Goal: Task Accomplishment & Management: Use online tool/utility

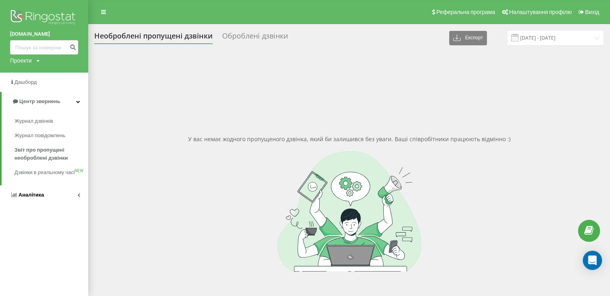
click at [32, 198] on span "Аналiтика" at bounding box center [31, 195] width 26 height 6
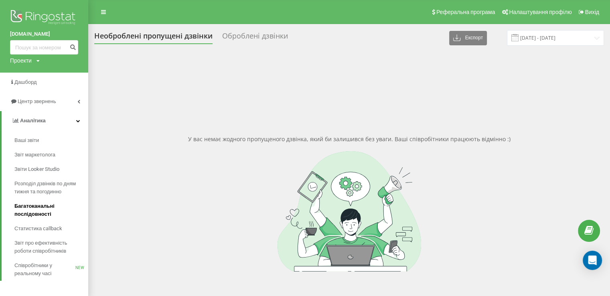
scroll to position [40, 0]
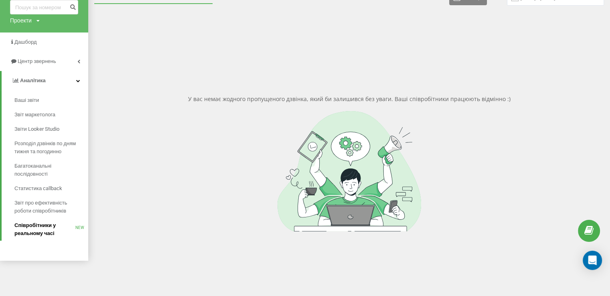
click at [45, 224] on span "Співробітники у реальному часі" at bounding box center [44, 229] width 61 height 16
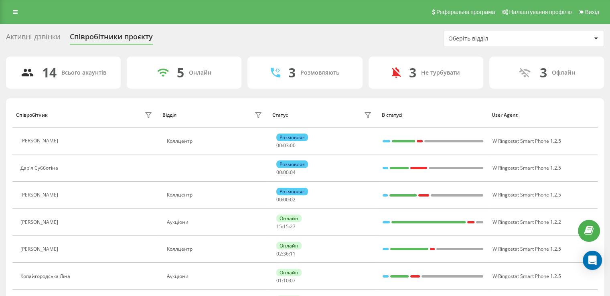
click at [508, 42] on div "Оберіть відділ" at bounding box center [524, 38] width 160 height 16
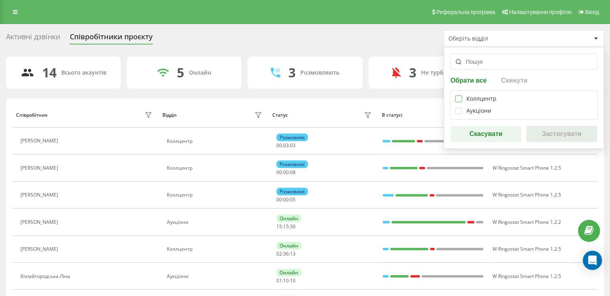
drag, startPoint x: 460, startPoint y: 102, endPoint x: 508, endPoint y: 113, distance: 49.4
click at [460, 95] on label at bounding box center [458, 95] width 7 height 0
checkbox input "true"
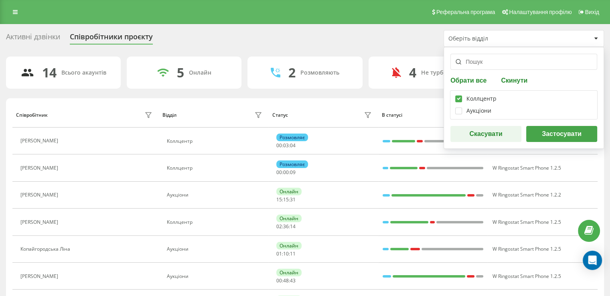
click at [575, 133] on button "Застосувати" at bounding box center [561, 134] width 71 height 16
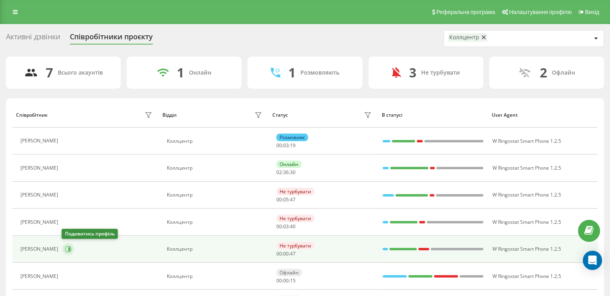
click at [66, 249] on icon at bounding box center [68, 249] width 6 height 6
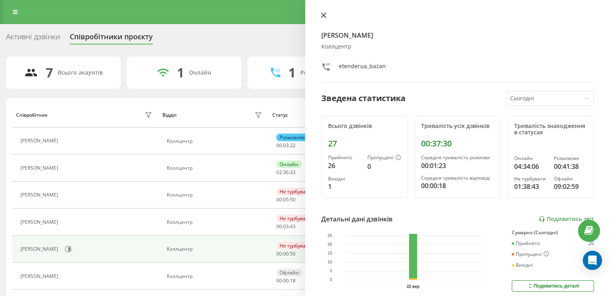
click at [321, 19] on button at bounding box center [323, 16] width 10 height 8
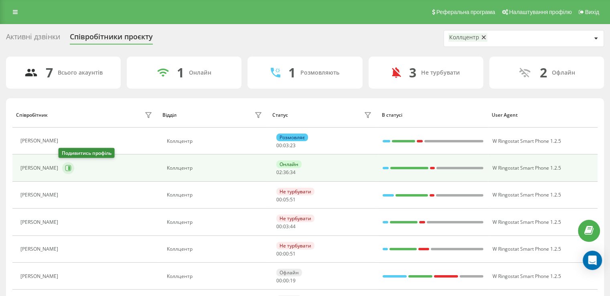
click at [68, 166] on icon at bounding box center [69, 168] width 2 height 4
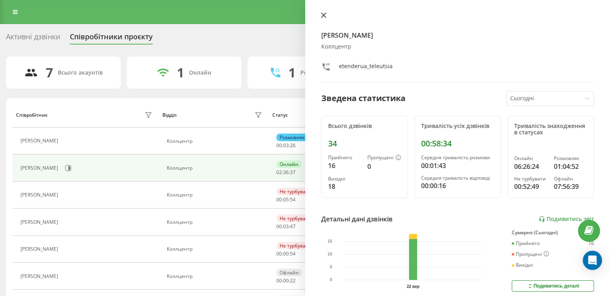
click at [321, 15] on icon at bounding box center [324, 15] width 6 height 6
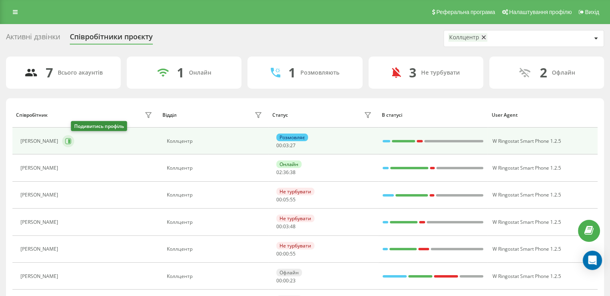
click at [71, 138] on icon at bounding box center [68, 141] width 6 height 6
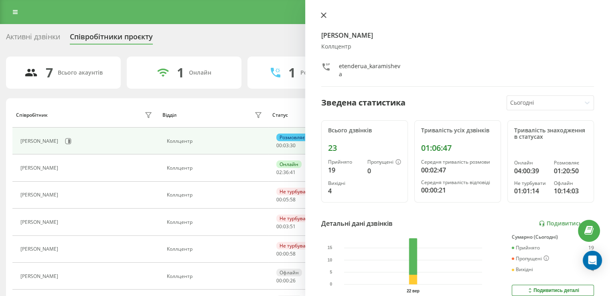
click at [323, 15] on icon at bounding box center [323, 15] width 5 height 5
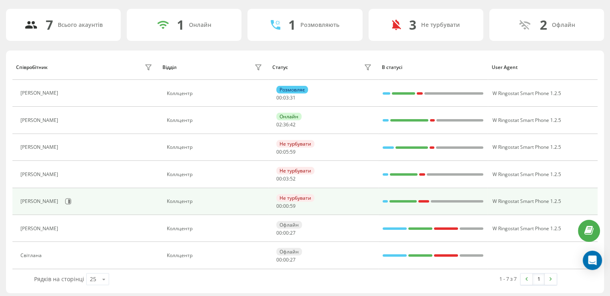
scroll to position [50, 0]
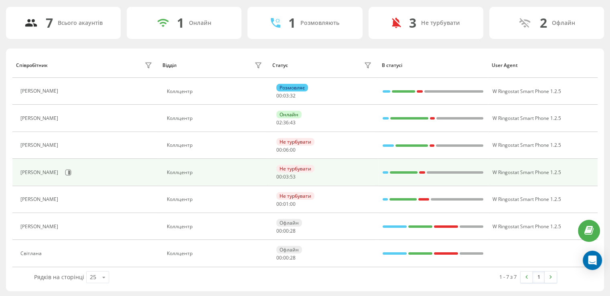
click at [68, 166] on div "Марія Сперкач" at bounding box center [87, 173] width 134 height 14
click at [69, 167] on button at bounding box center [68, 172] width 12 height 12
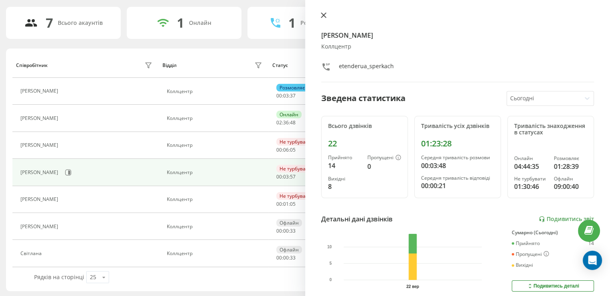
click at [325, 14] on icon at bounding box center [323, 15] width 5 height 5
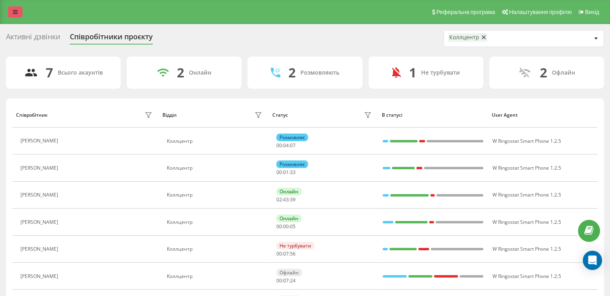
click at [16, 8] on link at bounding box center [15, 11] width 14 height 11
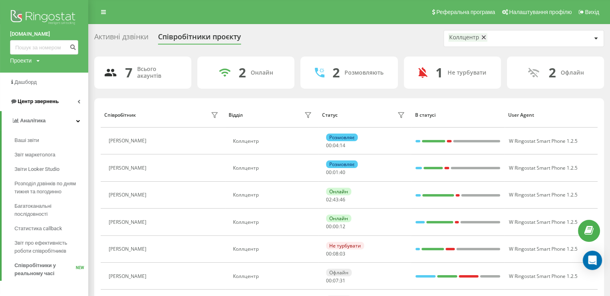
click at [47, 97] on span "Центр звернень" at bounding box center [34, 101] width 49 height 8
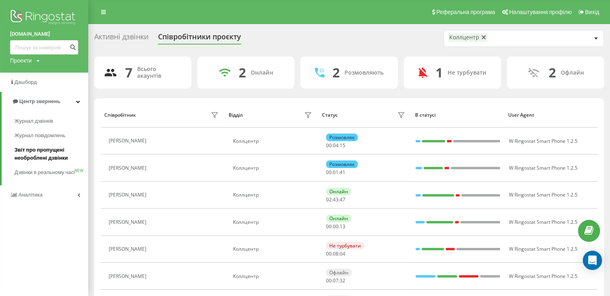
click at [51, 153] on span "Звіт про пропущені необроблені дзвінки" at bounding box center [49, 154] width 70 height 16
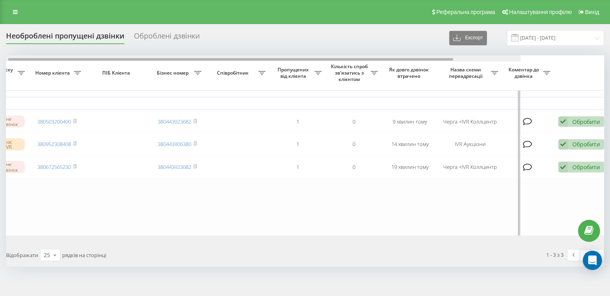
scroll to position [0, 204]
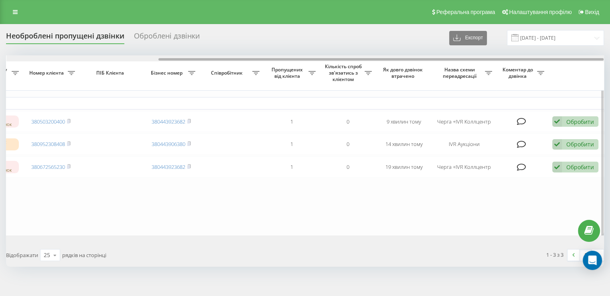
drag, startPoint x: 236, startPoint y: 59, endPoint x: 465, endPoint y: 58, distance: 229.4
click at [465, 58] on div at bounding box center [380, 59] width 445 height 2
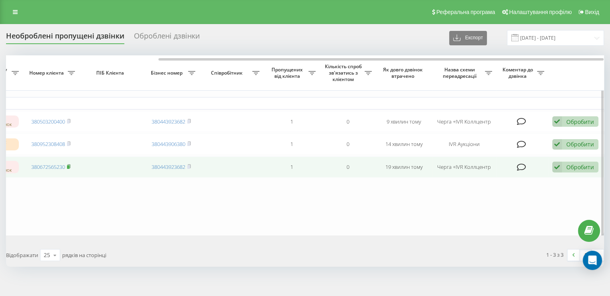
click at [70, 168] on icon at bounding box center [68, 166] width 3 height 4
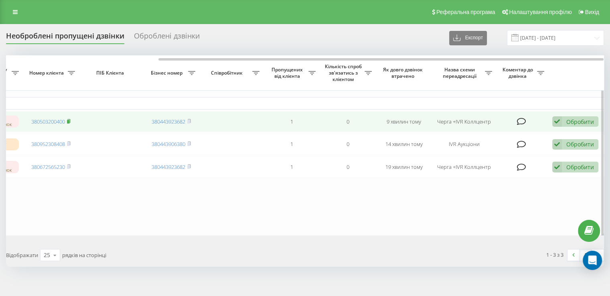
click at [69, 121] on rect at bounding box center [68, 122] width 2 height 4
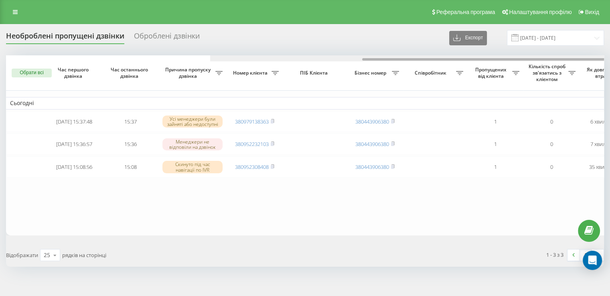
scroll to position [0, 204]
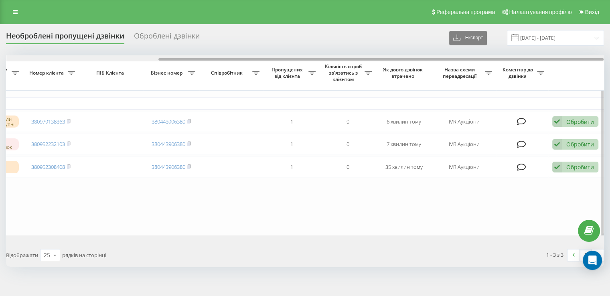
drag, startPoint x: 0, startPoint y: 0, endPoint x: 482, endPoint y: 59, distance: 485.9
click at [482, 59] on div at bounding box center [304, 58] width 597 height 6
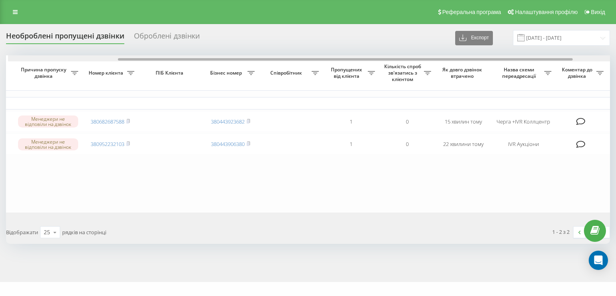
drag, startPoint x: 281, startPoint y: 60, endPoint x: 391, endPoint y: 71, distance: 110.8
click at [391, 71] on div "Обрати всі Час першого дзвінка Час останнього дзвінка Причина пропуску дзвінка …" at bounding box center [308, 133] width 604 height 157
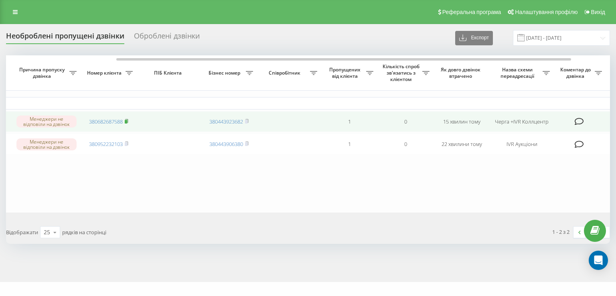
click at [128, 122] on icon at bounding box center [127, 121] width 4 height 5
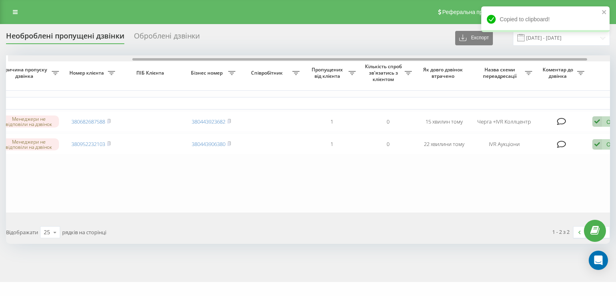
scroll to position [0, 175]
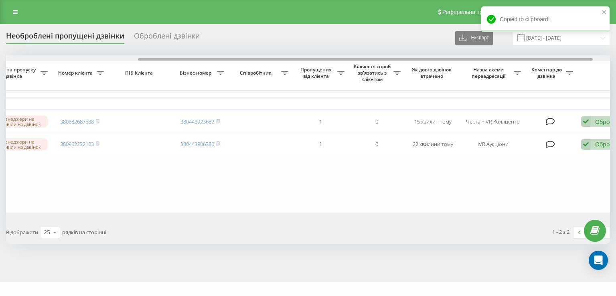
drag, startPoint x: 516, startPoint y: 60, endPoint x: 538, endPoint y: 62, distance: 21.8
click at [538, 62] on div "Обрати всі Час першого дзвінка Час останнього дзвінка Причина пропуску дзвінка …" at bounding box center [308, 133] width 604 height 157
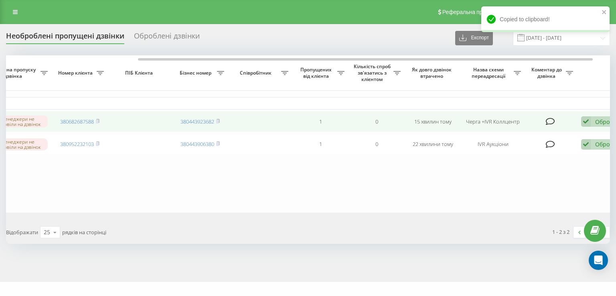
click at [587, 122] on icon at bounding box center [586, 121] width 10 height 11
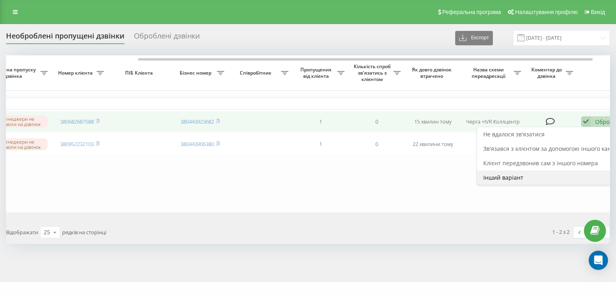
click at [498, 178] on span "Інший варіант" at bounding box center [503, 178] width 40 height 8
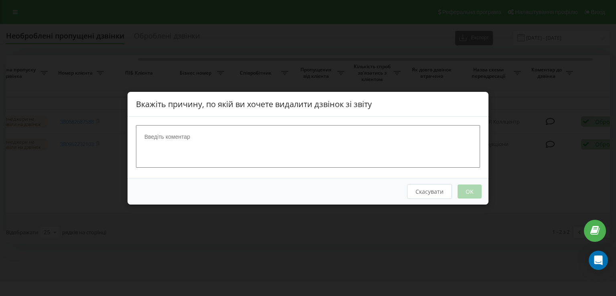
click at [284, 146] on textarea at bounding box center [308, 146] width 344 height 43
type textarea "передам"
click at [473, 185] on button "OK" at bounding box center [469, 191] width 24 height 14
